Goal: Transaction & Acquisition: Book appointment/travel/reservation

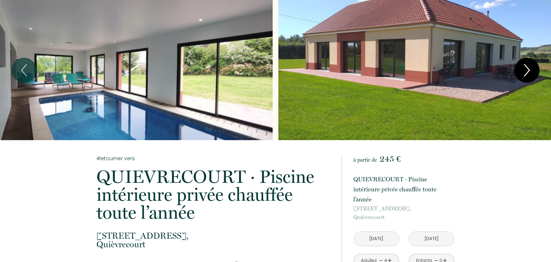
click at [525, 70] on icon "Next" at bounding box center [527, 71] width 15 height 22
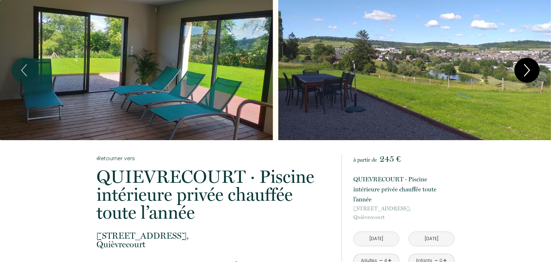
click at [523, 74] on icon "Next" at bounding box center [527, 71] width 15 height 22
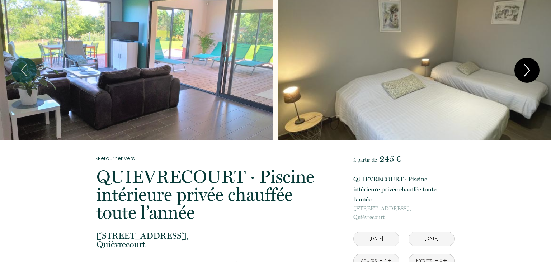
click at [523, 76] on icon "Next" at bounding box center [527, 71] width 15 height 22
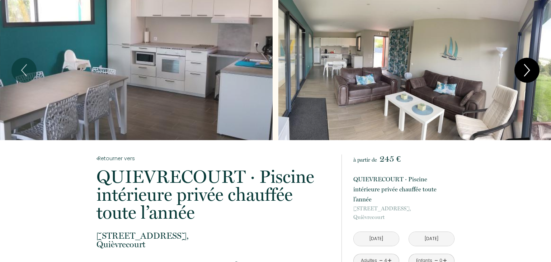
click at [523, 76] on icon "Next" at bounding box center [527, 71] width 15 height 22
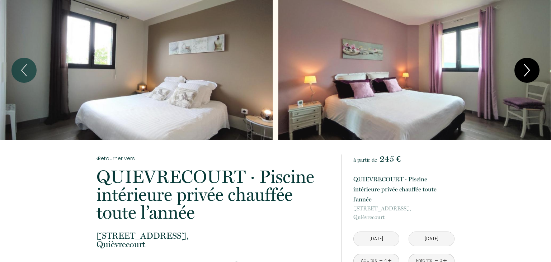
click at [526, 71] on icon "Next" at bounding box center [527, 71] width 15 height 22
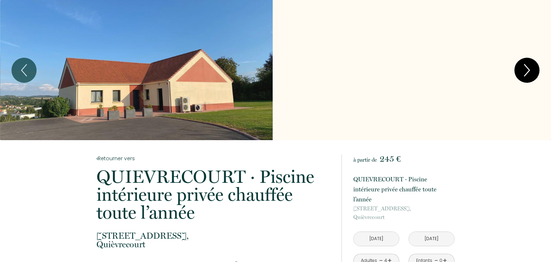
click at [527, 71] on icon "Next" at bounding box center [527, 71] width 15 height 22
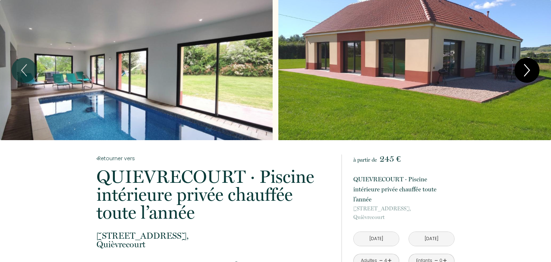
click at [528, 73] on icon "Next" at bounding box center [527, 70] width 5 height 11
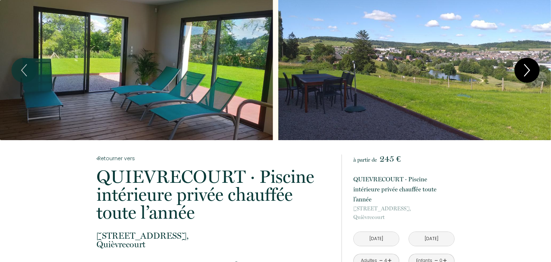
click at [530, 71] on icon "Next" at bounding box center [527, 71] width 15 height 22
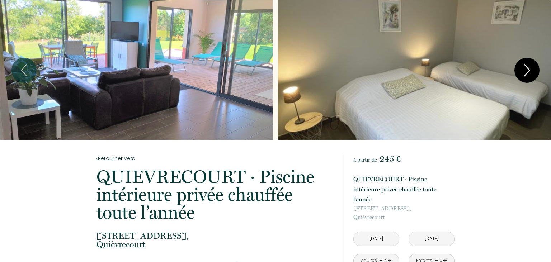
click at [529, 66] on icon "Next" at bounding box center [527, 71] width 15 height 22
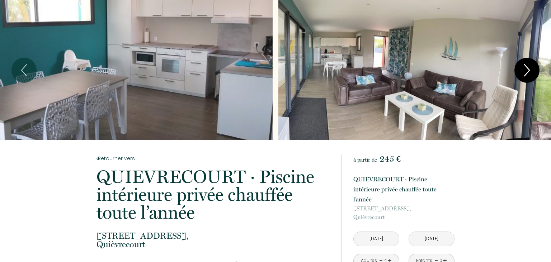
click at [522, 73] on icon "Next" at bounding box center [527, 71] width 15 height 22
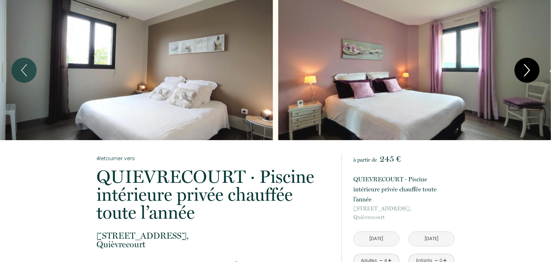
click at [520, 72] on icon "Next" at bounding box center [527, 71] width 15 height 22
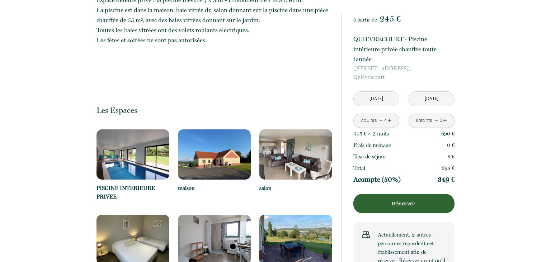
scroll to position [531, 0]
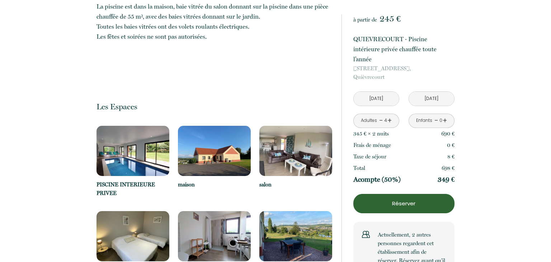
drag, startPoint x: 437, startPoint y: 169, endPoint x: 455, endPoint y: 170, distance: 17.7
click at [455, 170] on div "à partir de 245 € QUIEVRECOURT · Piscine intérieure privée chauffée toute l’ann…" at bounding box center [398, 236] width 122 height 1252
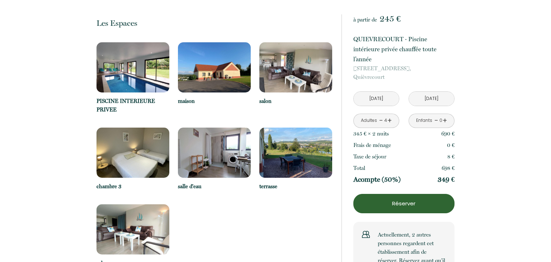
scroll to position [606, 0]
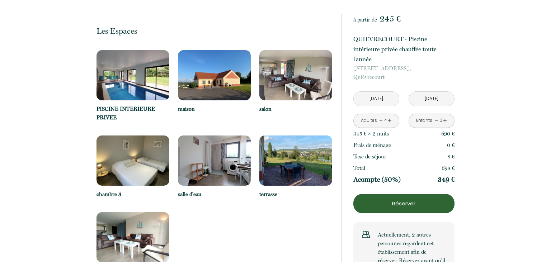
click at [130, 77] on img at bounding box center [133, 75] width 73 height 50
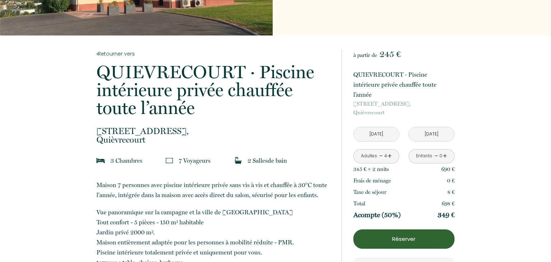
scroll to position [106, 0]
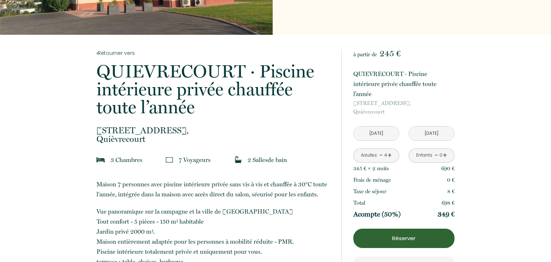
click at [379, 127] on input "[DATE]" at bounding box center [376, 134] width 45 height 14
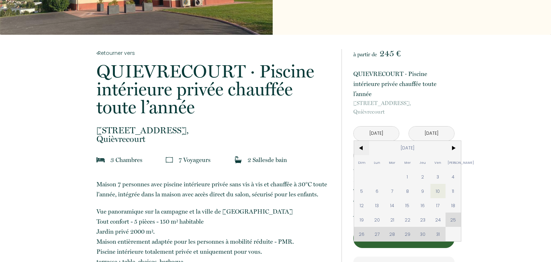
click at [361, 141] on span "<" at bounding box center [361, 148] width 15 height 14
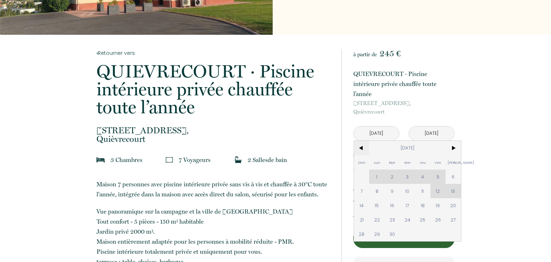
click at [361, 141] on span "<" at bounding box center [361, 148] width 15 height 14
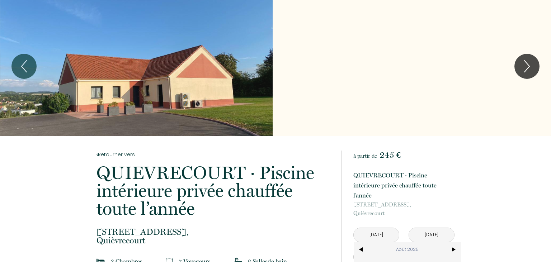
scroll to position [0, 0]
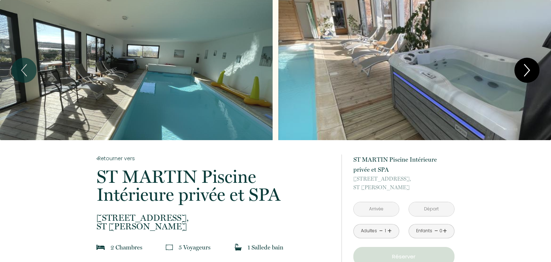
click at [525, 72] on icon "Next" at bounding box center [527, 71] width 15 height 22
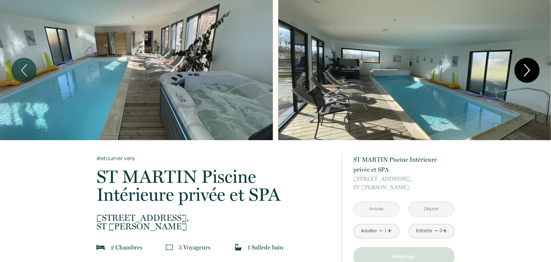
click at [528, 72] on icon "Next" at bounding box center [527, 70] width 5 height 11
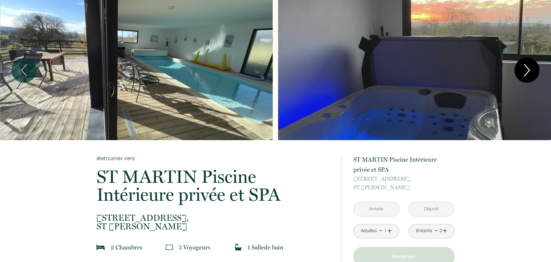
click at [528, 72] on icon "Next" at bounding box center [527, 70] width 5 height 11
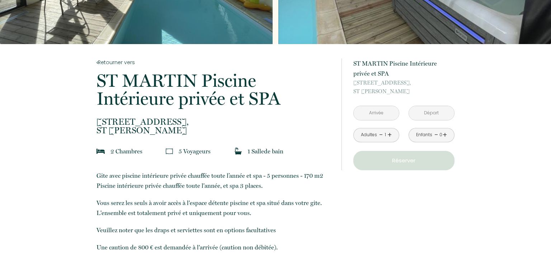
scroll to position [76, 0]
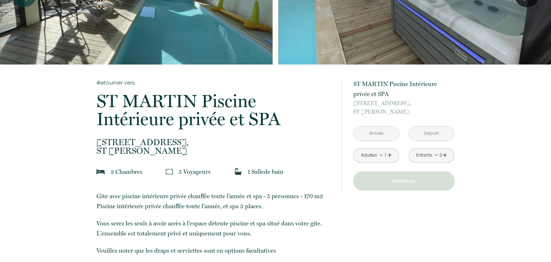
click at [374, 133] on input "text" at bounding box center [376, 134] width 45 height 14
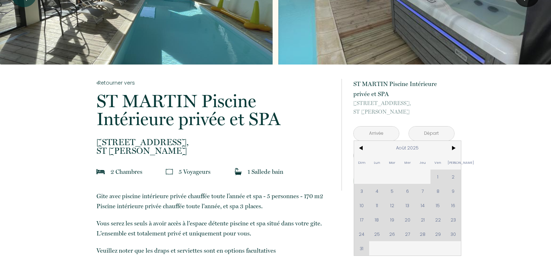
click at [374, 205] on div "Dim Lun Mar Mer Jeu Ven Sam 1 2 3 4 5 6 7 8 9 10 11 12 13 14 15 16 17 18 19 20 …" at bounding box center [407, 198] width 107 height 115
click at [378, 207] on div "Dim Lun Mar Mer Jeu Ven Sam 1 2 3 4 5 6 7 8 9 10 11 12 13 14 15 16 17 18 19 20 …" at bounding box center [407, 198] width 107 height 115
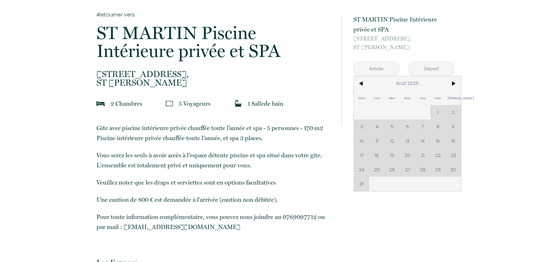
scroll to position [152, 0]
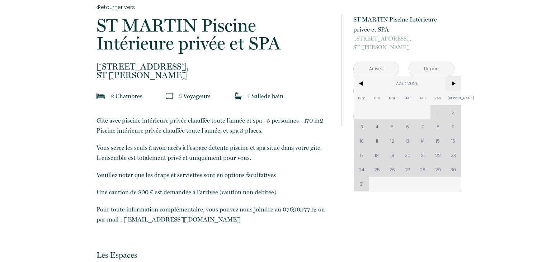
click at [456, 81] on span ">" at bounding box center [453, 83] width 15 height 14
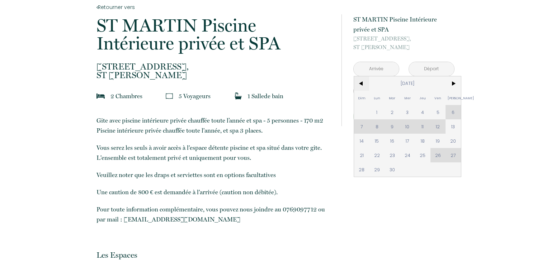
click at [362, 85] on span "<" at bounding box center [361, 83] width 15 height 14
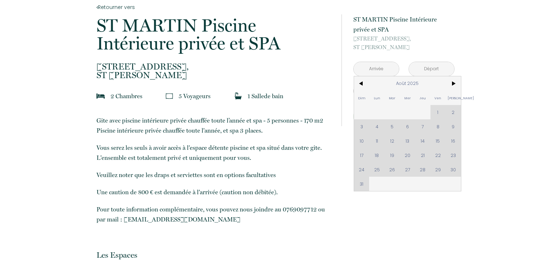
click at [377, 141] on div "Dim Lun Mar Mer Jeu Ven Sam 1 2 3 4 5 6 7 8 9 10 11 12 13 14 15 16 17 18 19 20 …" at bounding box center [407, 133] width 107 height 115
click at [453, 141] on div "Dim Lun Mar Mer Jeu Ven Sam 1 2 3 4 5 6 7 8 9 10 11 12 13 14 15 16 17 18 19 20 …" at bounding box center [407, 133] width 107 height 115
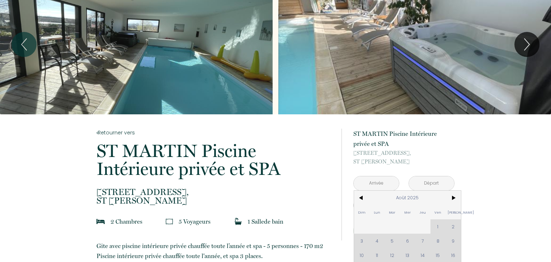
scroll to position [0, 0]
